Goal: Information Seeking & Learning: Check status

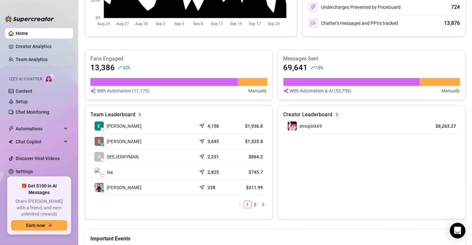
scroll to position [98, 0]
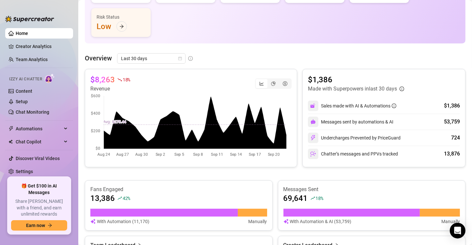
drag, startPoint x: 35, startPoint y: 61, endPoint x: 55, endPoint y: 68, distance: 21.0
click at [35, 61] on link "Team Analytics" at bounding box center [32, 59] width 32 height 5
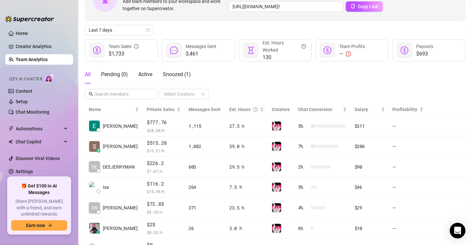
scroll to position [20, 0]
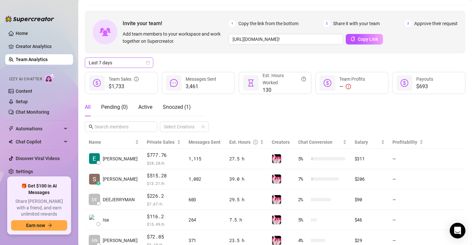
click at [132, 63] on span "Last 7 days" at bounding box center [119, 63] width 61 height 10
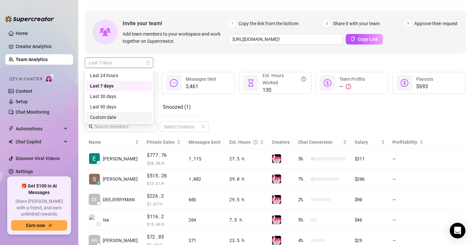
click at [113, 119] on div "Custom date" at bounding box center [119, 117] width 58 height 7
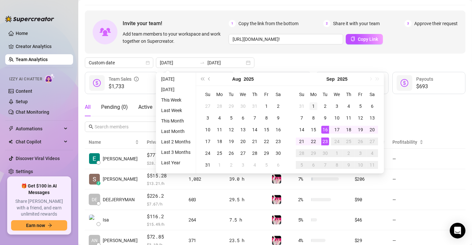
type input "[DATE]"
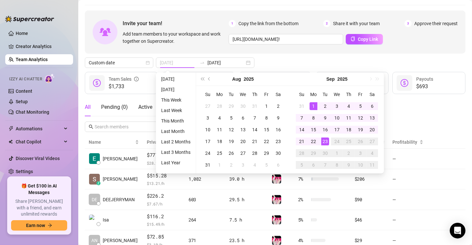
click at [314, 106] on div "1" at bounding box center [314, 106] width 8 height 8
type input "[DATE]"
click at [305, 127] on div "14" at bounding box center [302, 130] width 8 height 8
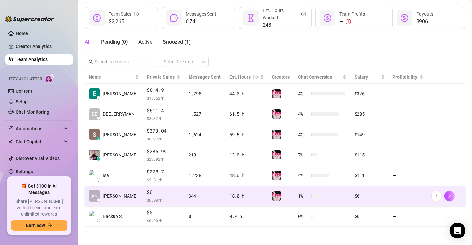
scroll to position [85, 0]
click at [246, 196] on div "18.0 h" at bounding box center [247, 195] width 35 height 7
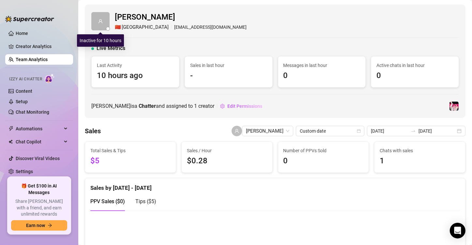
click at [100, 18] on span at bounding box center [100, 21] width 18 height 18
click at [145, 200] on span "Tips ( $5 )" at bounding box center [146, 201] width 21 height 6
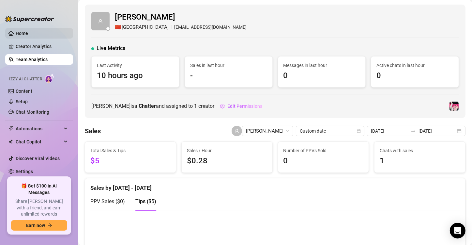
click at [28, 36] on link "Home" at bounding box center [22, 33] width 12 height 5
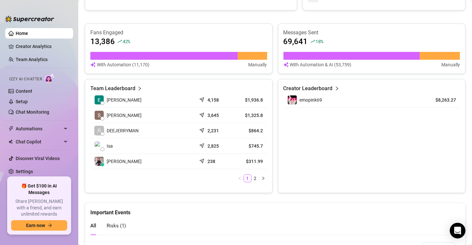
scroll to position [259, 0]
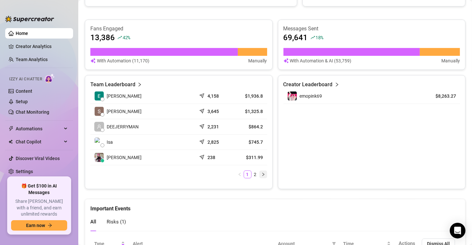
click at [262, 175] on icon "right" at bounding box center [264, 174] width 4 height 4
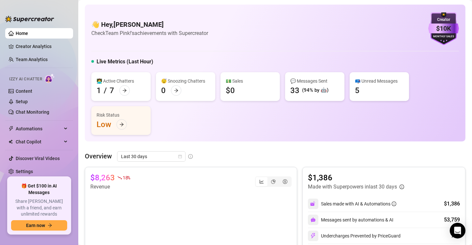
scroll to position [0, 0]
click at [124, 89] on icon "arrow-right" at bounding box center [124, 90] width 5 height 5
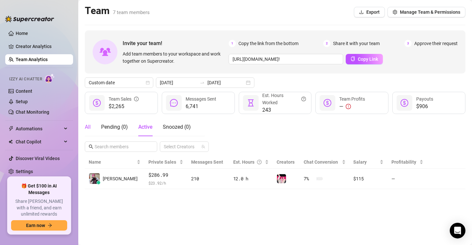
click at [88, 125] on div "All" at bounding box center [88, 127] width 6 height 8
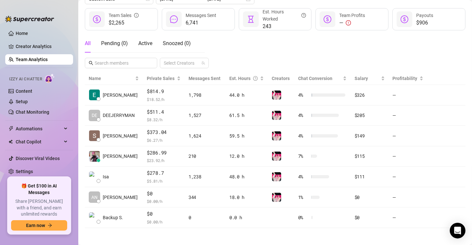
scroll to position [85, 0]
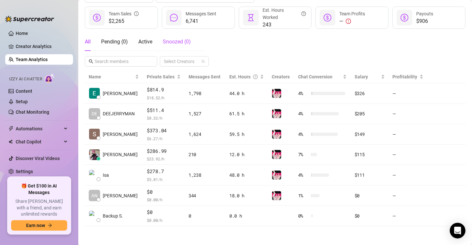
click at [169, 44] on div "Snoozed ( 0 )" at bounding box center [177, 42] width 28 height 8
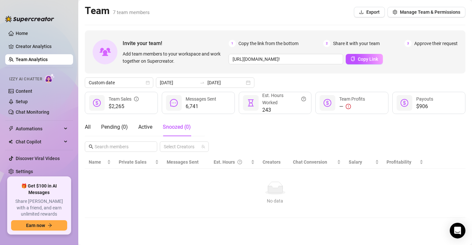
scroll to position [0, 0]
click at [89, 124] on div "All" at bounding box center [88, 127] width 6 height 8
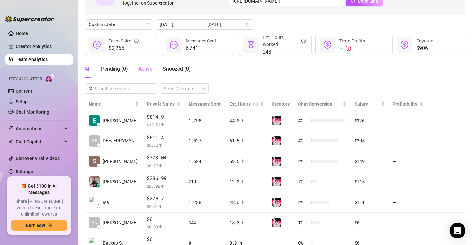
scroll to position [58, 0]
click at [136, 27] on span "Custom date" at bounding box center [119, 25] width 61 height 10
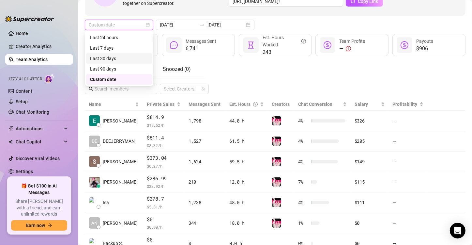
click at [116, 59] on div "Last 30 days" at bounding box center [119, 58] width 58 height 7
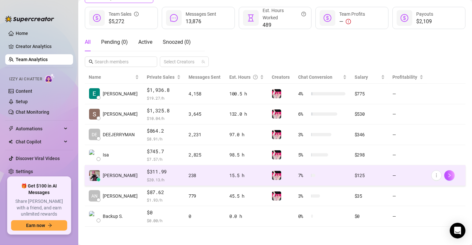
scroll to position [85, 0]
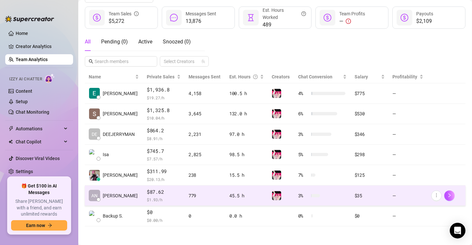
click at [355, 197] on div "$35" at bounding box center [370, 195] width 30 height 7
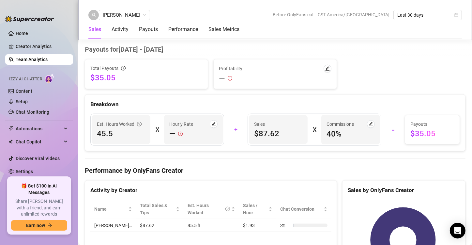
scroll to position [674, 0]
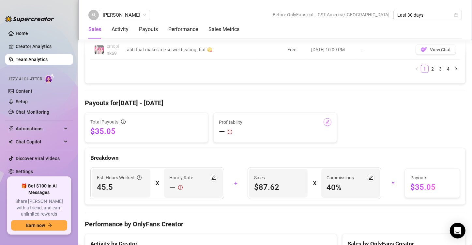
click at [326, 121] on icon "edit" at bounding box center [328, 122] width 5 height 5
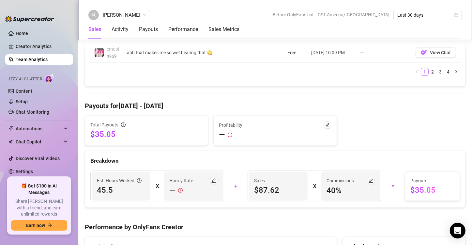
scroll to position [670, 0]
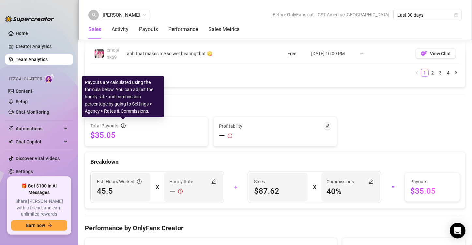
click at [121, 123] on icon "info-circle" at bounding box center [123, 125] width 5 height 5
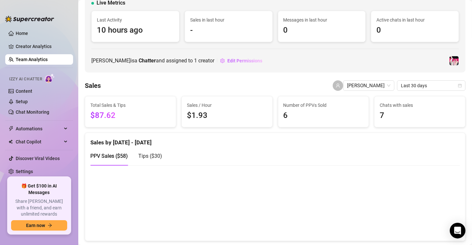
scroll to position [0, 0]
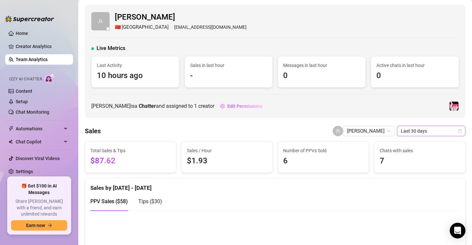
click at [404, 133] on span "Last 30 days" at bounding box center [431, 131] width 61 height 10
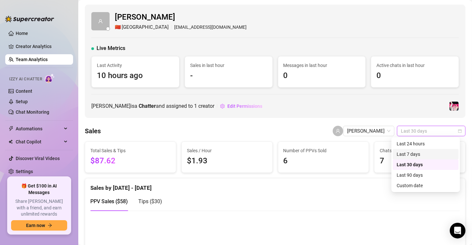
click at [407, 154] on div "Last 7 days" at bounding box center [426, 154] width 58 height 7
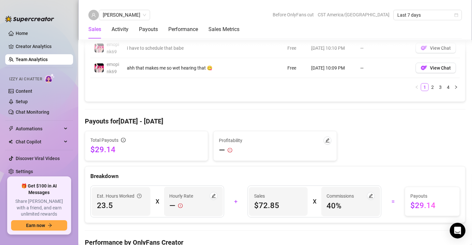
scroll to position [658, 0]
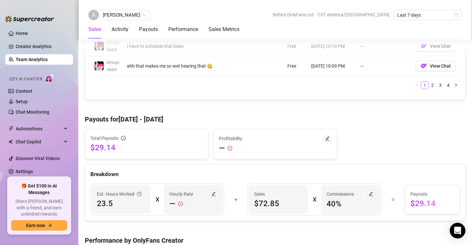
click at [250, 104] on div "Total Sales & Tips $72.85 Sales / Hour $3.1 Number of PPVs Sold 5 Chats with sa…" at bounding box center [275, 111] width 381 height 1255
